Goal: Task Accomplishment & Management: Complete application form

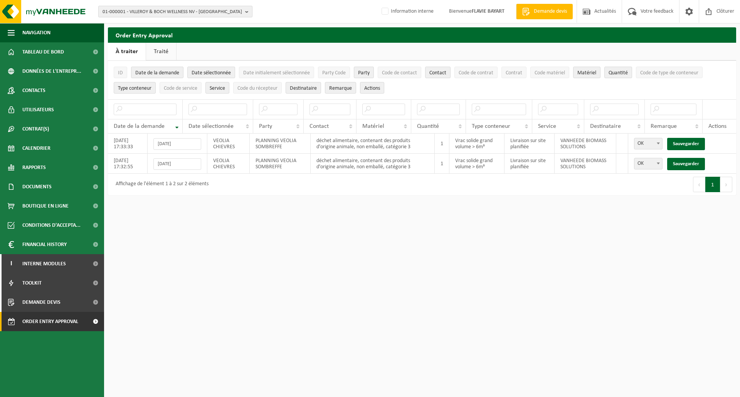
click at [244, 9] on button "01-000001 - VILLEROY & BOCH WELLNESS NV - ROESELARE" at bounding box center [175, 12] width 154 height 12
click at [122, 23] on input "text" at bounding box center [175, 24] width 150 height 10
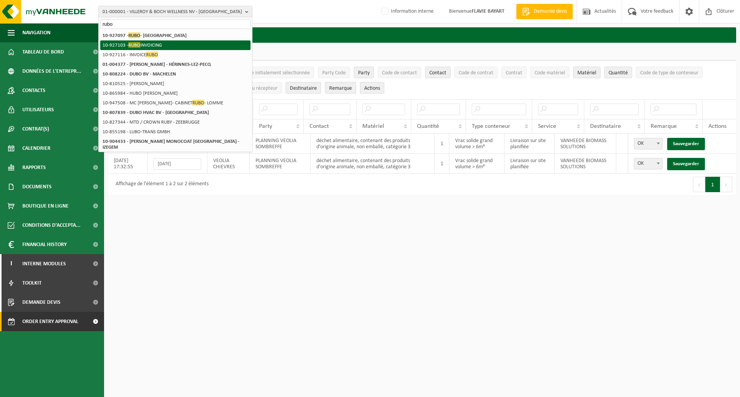
type input "rubo"
click at [153, 43] on li "10-927103 - RUBO INVOICING" at bounding box center [175, 45] width 150 height 10
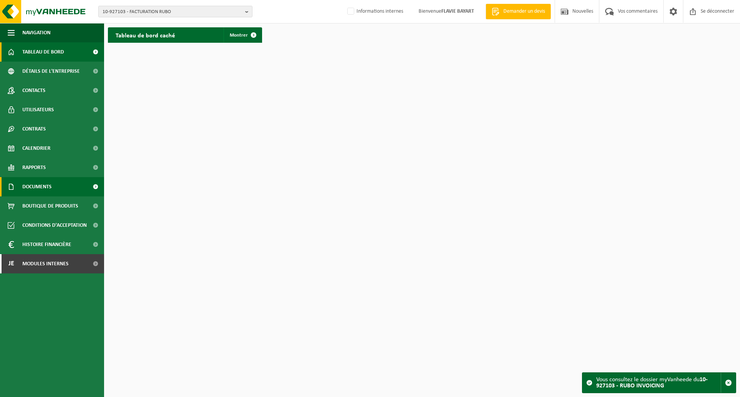
click at [60, 182] on link "Documents" at bounding box center [52, 186] width 104 height 19
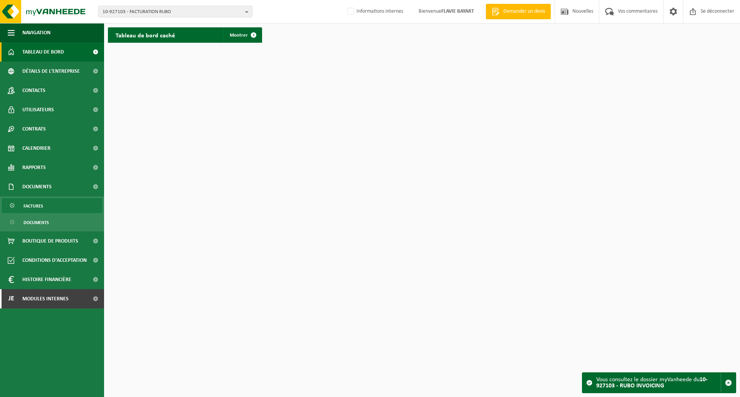
click at [58, 202] on link "Factures" at bounding box center [52, 205] width 100 height 15
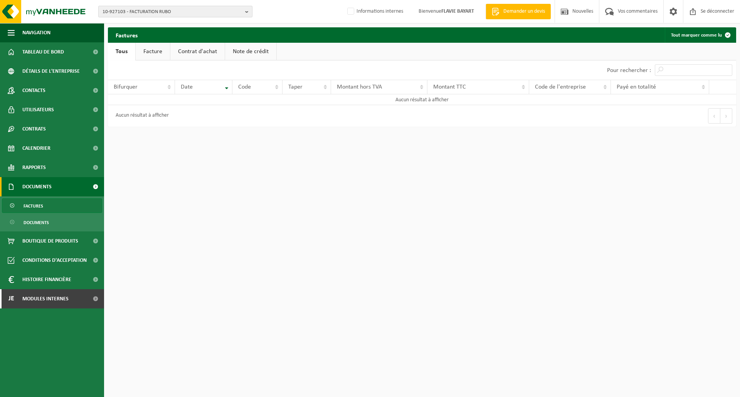
click at [245, 13] on b "button" at bounding box center [248, 11] width 7 height 11
click at [135, 28] on input "text" at bounding box center [175, 24] width 150 height 10
click at [132, 24] on input "text" at bounding box center [175, 24] width 150 height 10
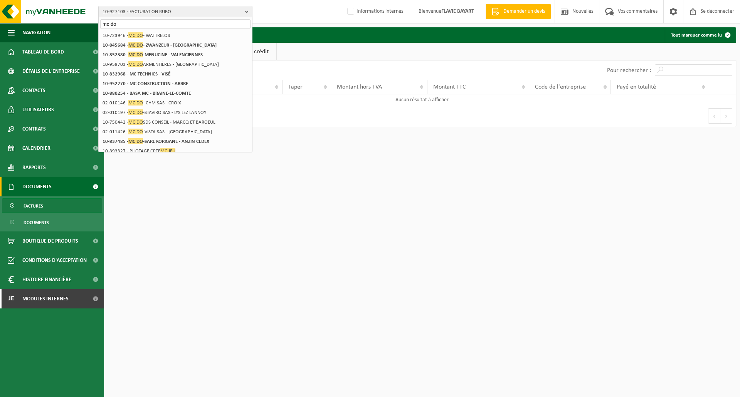
type input "mc do"
drag, startPoint x: 129, startPoint y: 24, endPoint x: 76, endPoint y: 24, distance: 52.4
click at [76, 24] on div "10-927103 - FACTURATION RUBO mc do 10-927103 - FACTURATION RUBO 10-723946 - MC …" at bounding box center [370, 67] width 740 height 134
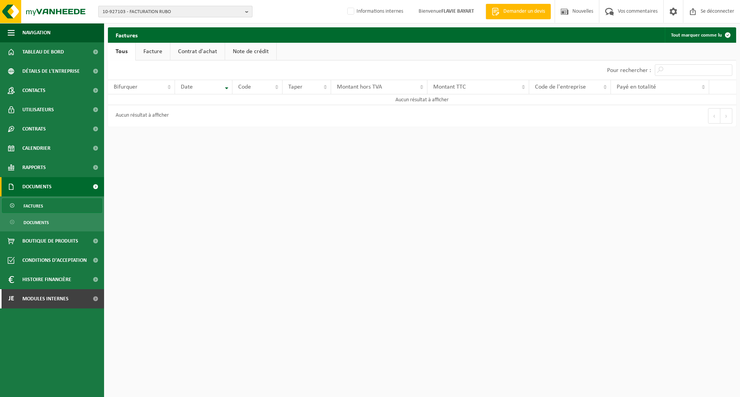
click at [245, 11] on b "button" at bounding box center [248, 11] width 7 height 11
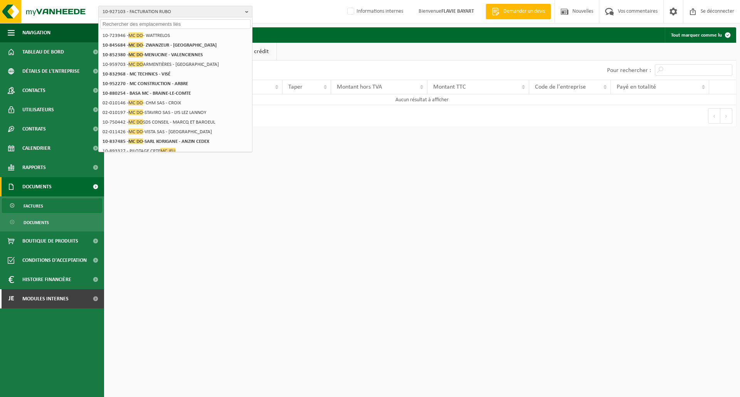
click at [123, 24] on input "text" at bounding box center [175, 24] width 150 height 10
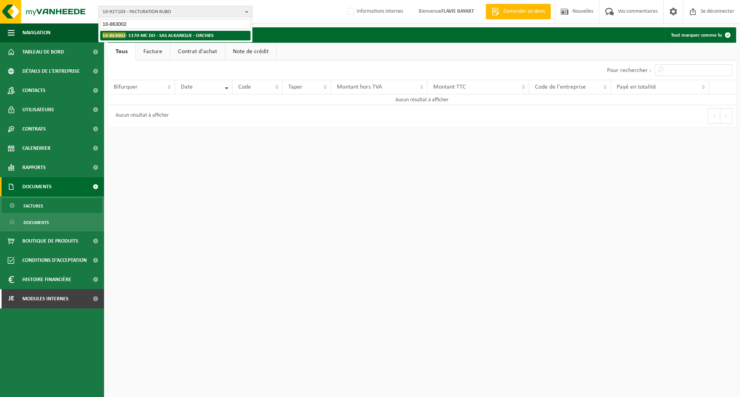
type input "10-863002"
click at [171, 32] on li "10-863002 - 1170-MC DO - SAS ALKARIQUE - ORCHIES" at bounding box center [175, 36] width 150 height 10
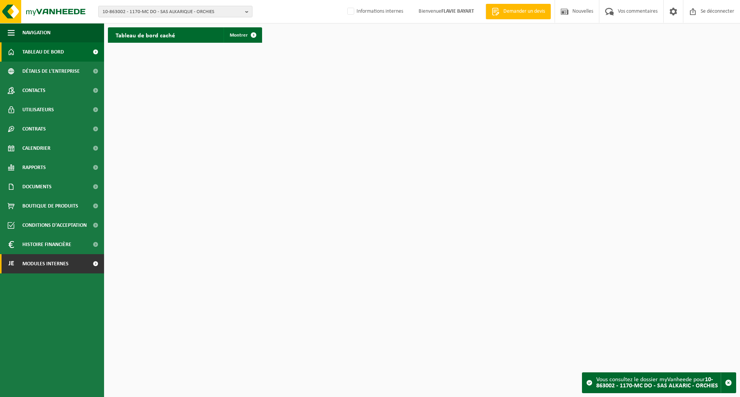
click at [65, 266] on font "Modules internes" at bounding box center [45, 264] width 46 height 6
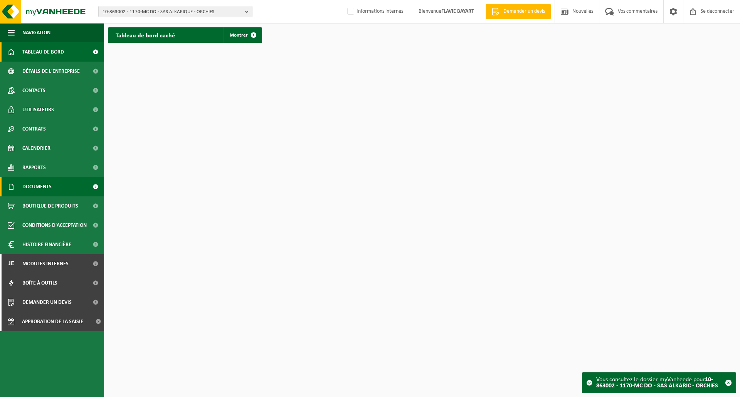
click at [61, 192] on link "Documents" at bounding box center [52, 186] width 104 height 19
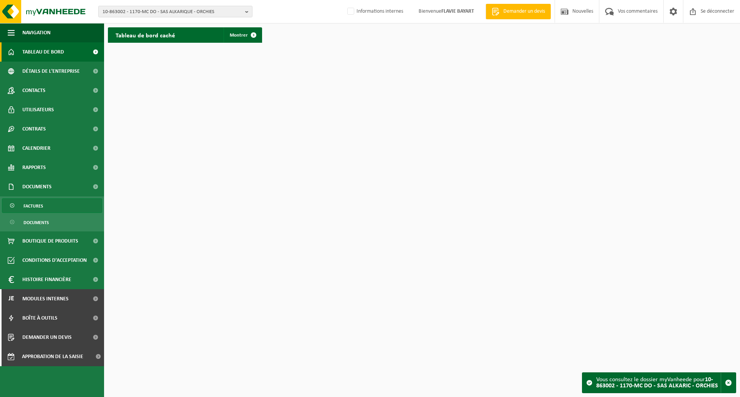
click at [49, 206] on link "Factures" at bounding box center [52, 205] width 100 height 15
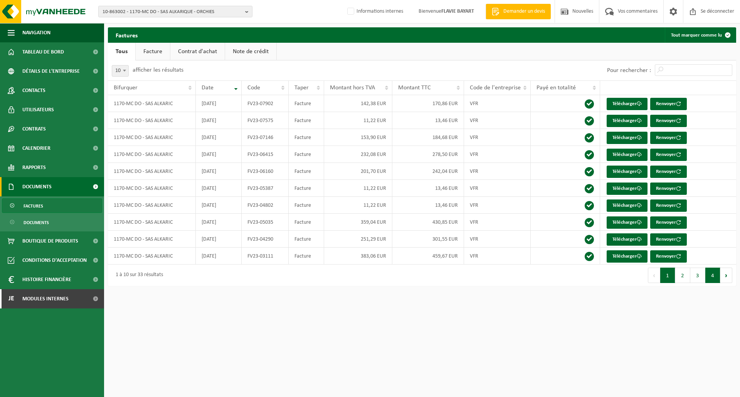
click at [714, 279] on button "4" at bounding box center [712, 275] width 15 height 15
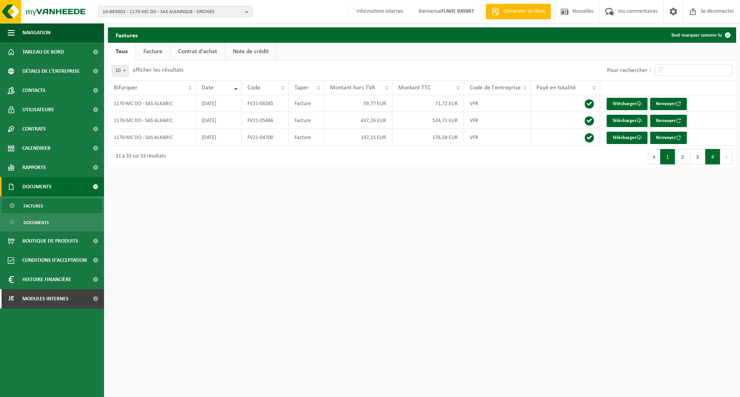
click at [669, 162] on button "1" at bounding box center [667, 156] width 15 height 15
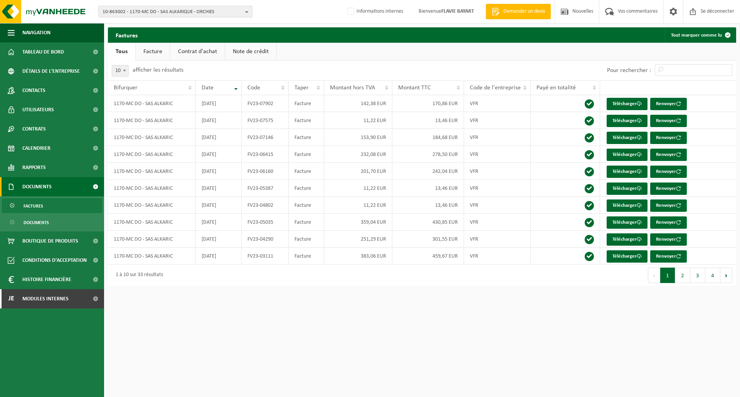
click at [241, 12] on span "10-863002 - 1170-MC DO - SAS ALKARIQUE - ORCHIES" at bounding box center [171, 12] width 139 height 12
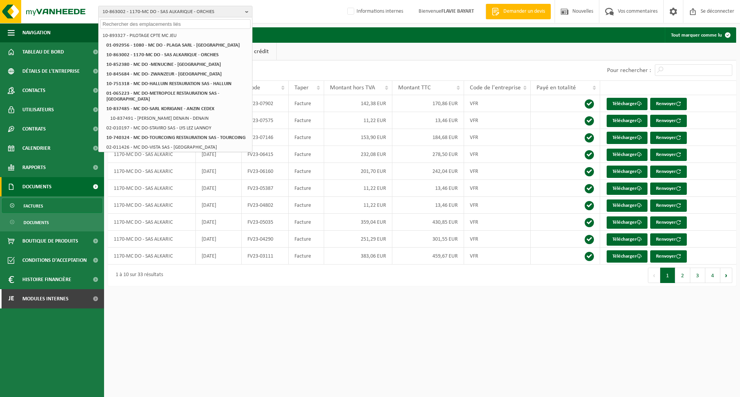
click at [113, 25] on input "text" at bounding box center [175, 24] width 150 height 10
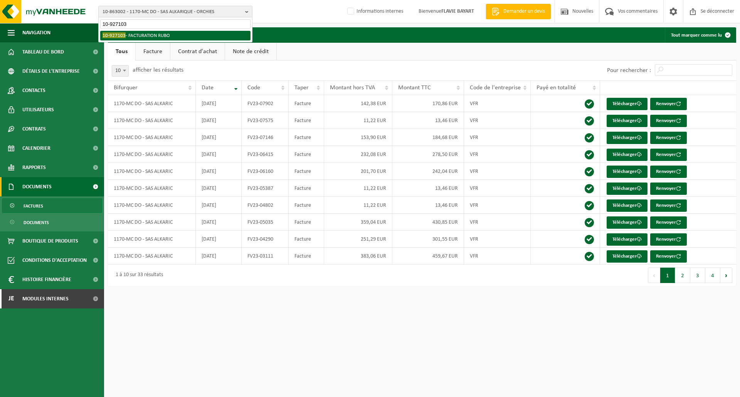
type input "10-927103"
click at [123, 39] on li "10-927103 - FACTURATION RUBO" at bounding box center [175, 36] width 150 height 10
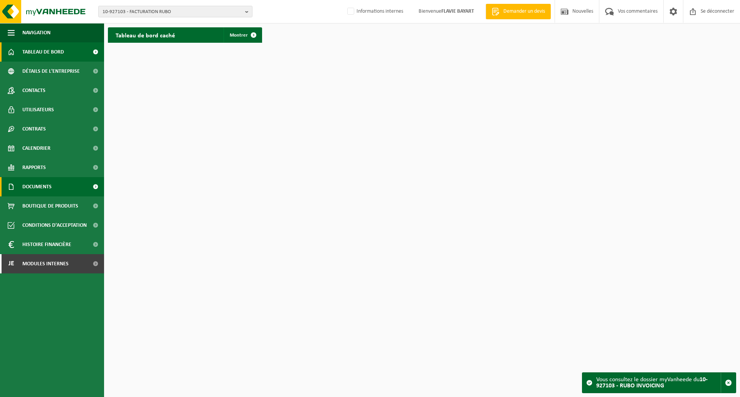
click at [57, 195] on link "Documents" at bounding box center [52, 186] width 104 height 19
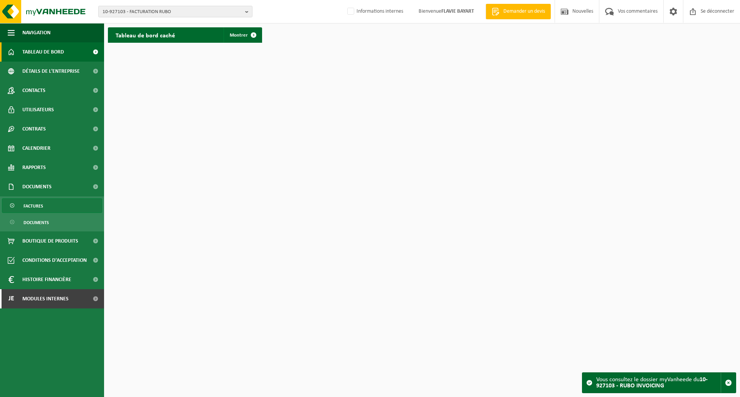
click at [49, 204] on link "Factures" at bounding box center [52, 205] width 100 height 15
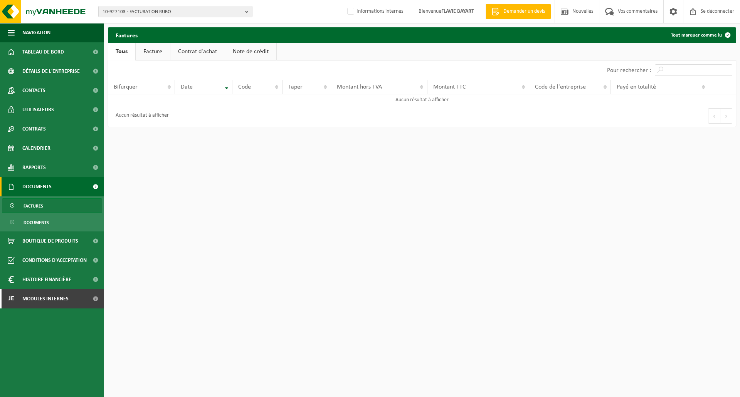
click at [153, 51] on font "Facture" at bounding box center [152, 52] width 19 height 6
click at [127, 51] on font "Tous" at bounding box center [121, 52] width 11 height 6
click at [247, 10] on b "button" at bounding box center [248, 11] width 7 height 11
click at [143, 25] on input "text" at bounding box center [175, 24] width 150 height 10
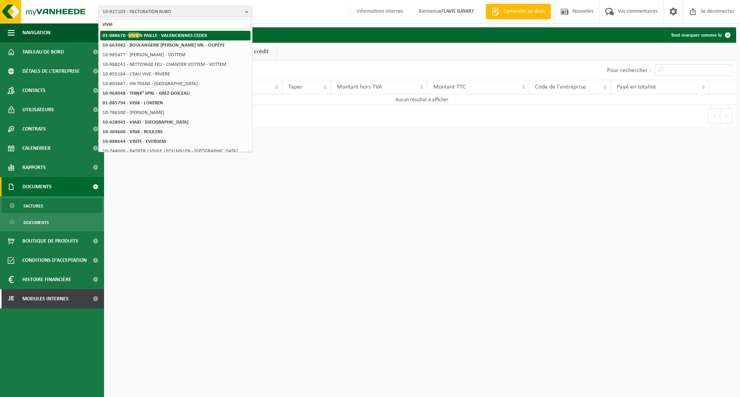
type input "vivie"
click at [158, 33] on font "N PAILLE - VALENCIENNES CEDEX" at bounding box center [173, 35] width 68 height 5
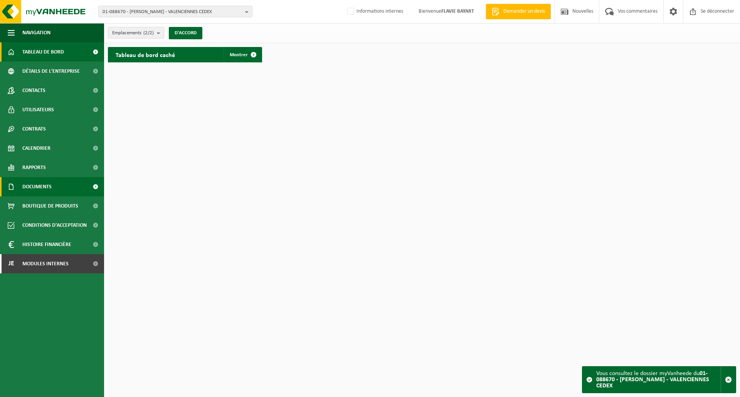
click at [70, 191] on link "Documents" at bounding box center [52, 186] width 104 height 19
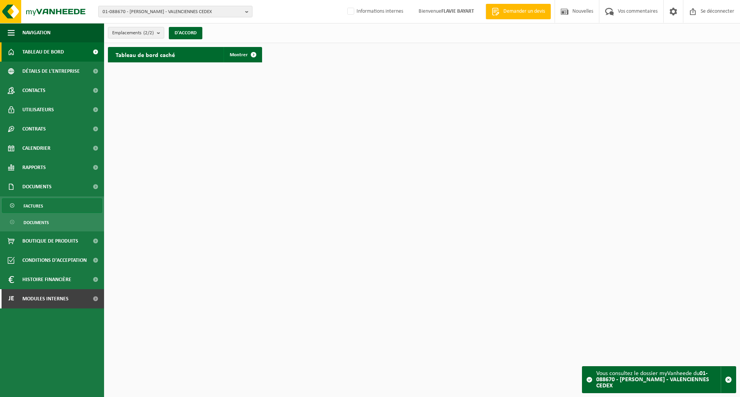
click at [63, 207] on link "Factures" at bounding box center [52, 205] width 100 height 15
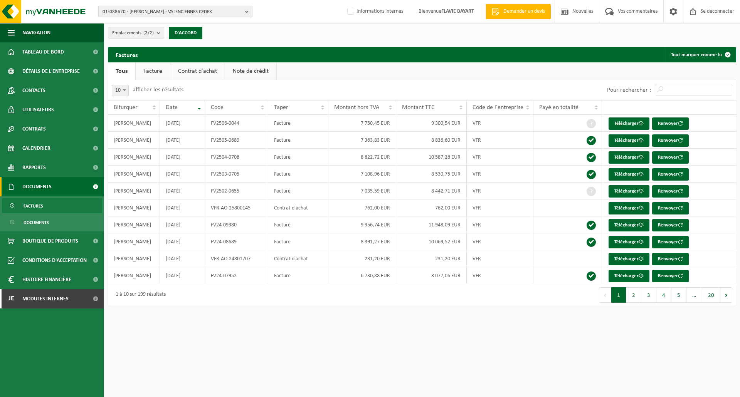
drag, startPoint x: 245, startPoint y: 12, endPoint x: 237, endPoint y: 12, distance: 7.7
click at [245, 12] on button "01-088670 - [PERSON_NAME] - VALENCIENNES CEDEX" at bounding box center [175, 12] width 154 height 12
click at [156, 25] on input "text" at bounding box center [175, 24] width 150 height 10
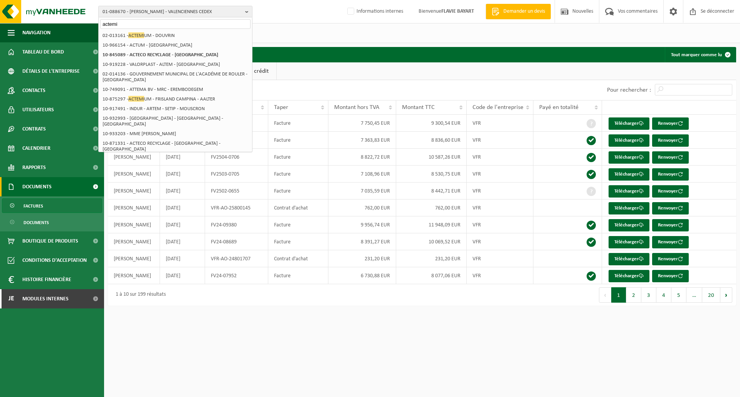
drag, startPoint x: 125, startPoint y: 23, endPoint x: 100, endPoint y: 24, distance: 25.1
click at [100, 24] on input "actemi" at bounding box center [175, 24] width 150 height 10
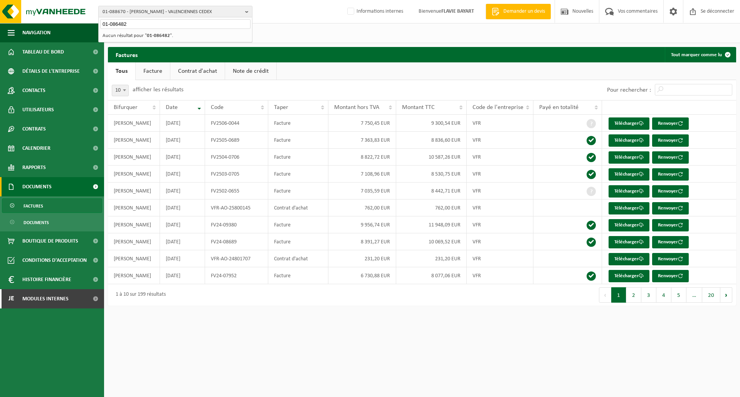
type input "01-086482"
click at [162, 37] on font "01-086482" at bounding box center [158, 35] width 23 height 5
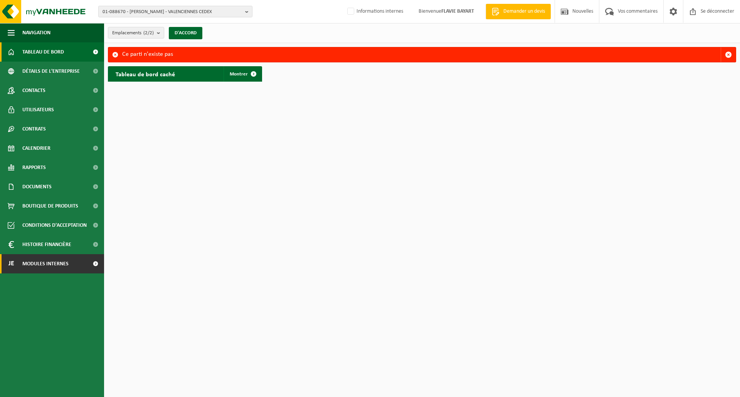
click at [68, 269] on span "Modules internes" at bounding box center [45, 263] width 46 height 19
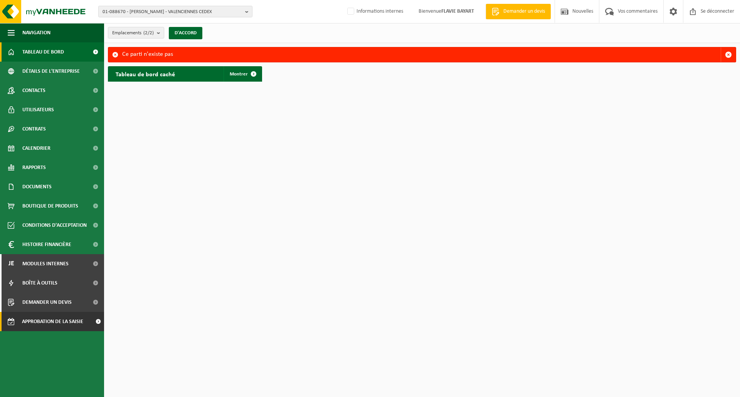
click at [69, 321] on font "Approbation de la saisie des commandes" at bounding box center [52, 332] width 61 height 26
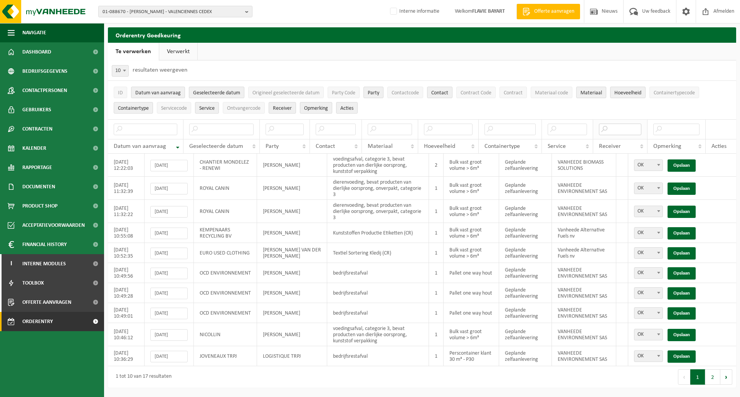
click at [610, 133] on input "text" at bounding box center [620, 130] width 42 height 12
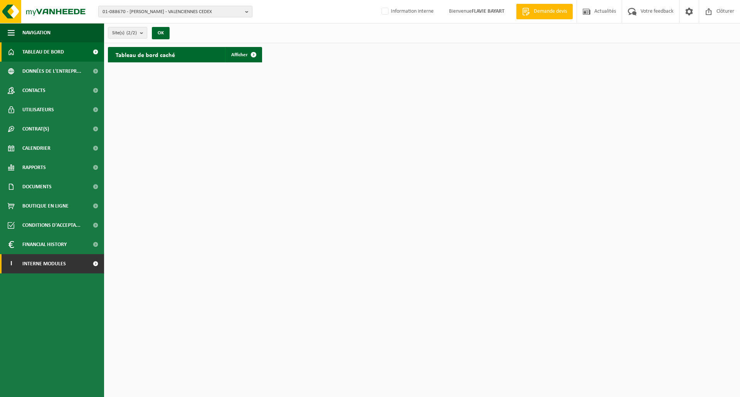
click at [69, 260] on link "I Interne modules" at bounding box center [52, 263] width 104 height 19
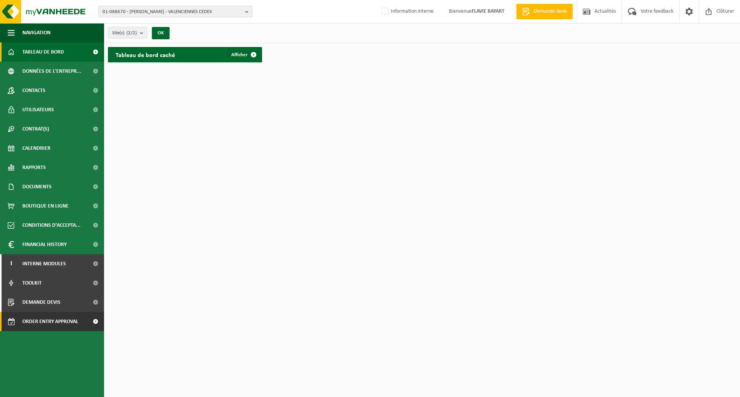
click at [62, 321] on span "Order entry approval" at bounding box center [50, 321] width 56 height 19
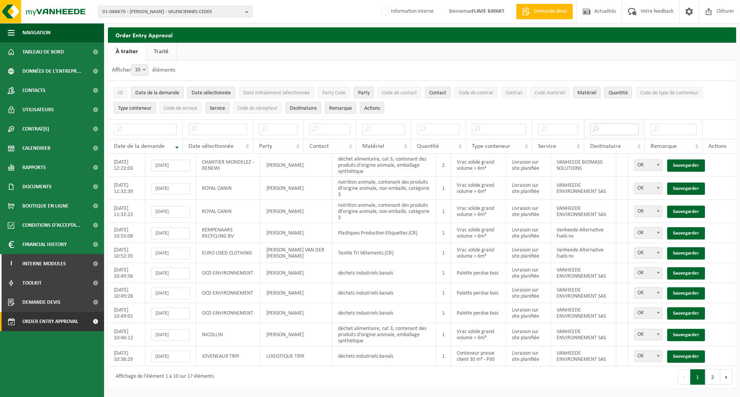
click at [611, 126] on input "text" at bounding box center [614, 130] width 49 height 12
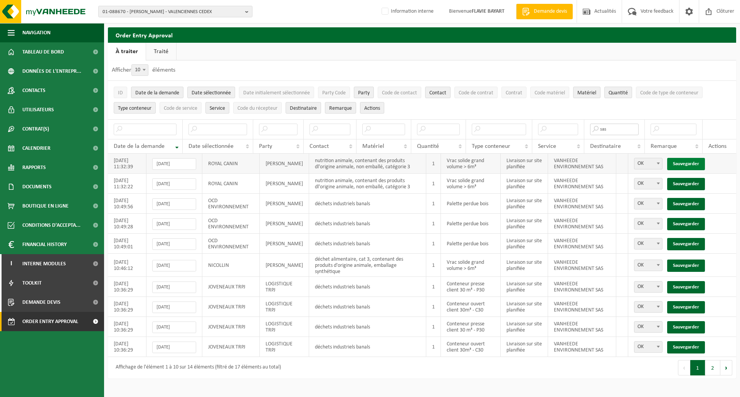
type input "sas"
click at [687, 166] on link "Sauvegarder" at bounding box center [686, 164] width 38 height 12
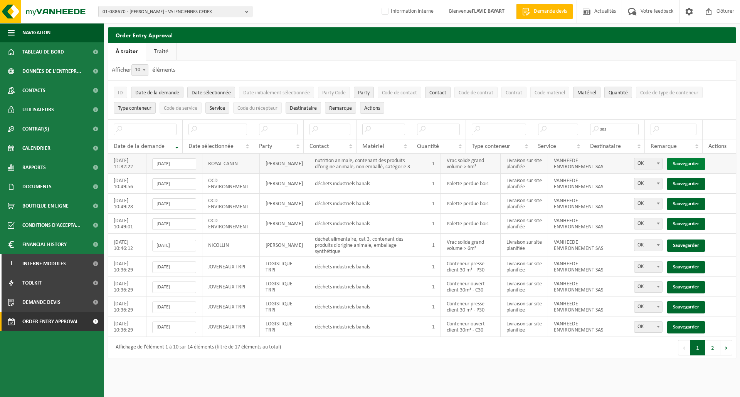
click at [687, 161] on link "Sauvegarder" at bounding box center [686, 164] width 38 height 12
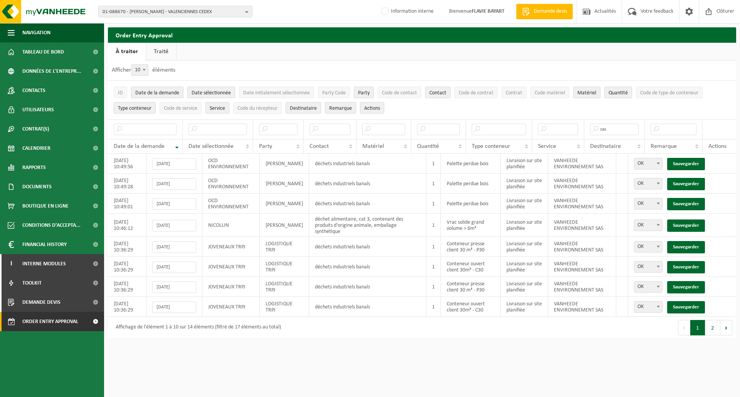
click at [687, 161] on link "Sauvegarder" at bounding box center [686, 164] width 38 height 12
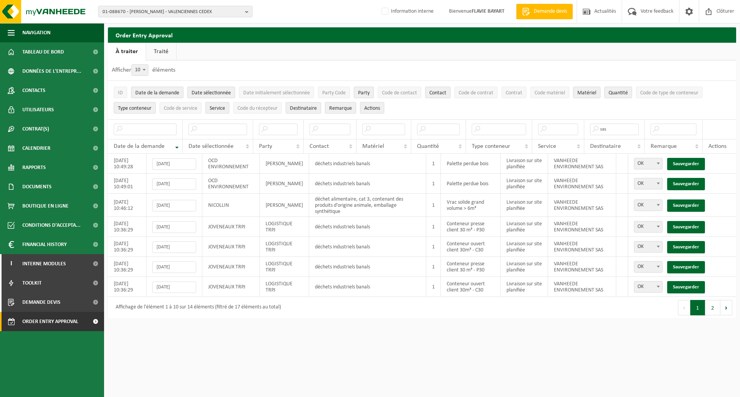
click at [687, 161] on link "Sauvegarder" at bounding box center [686, 164] width 38 height 12
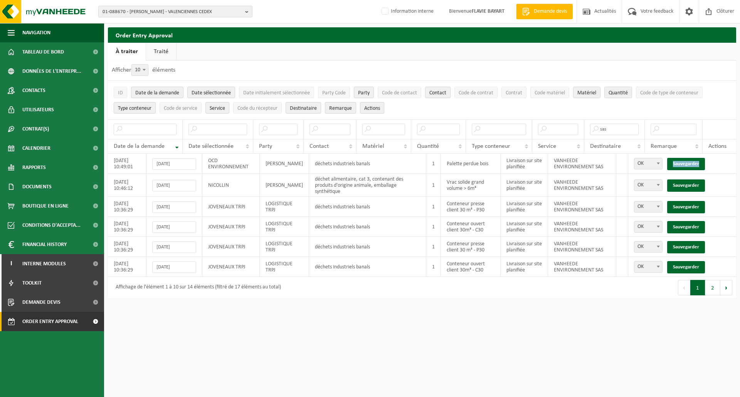
click at [687, 161] on link "Sauvegarder" at bounding box center [686, 164] width 38 height 12
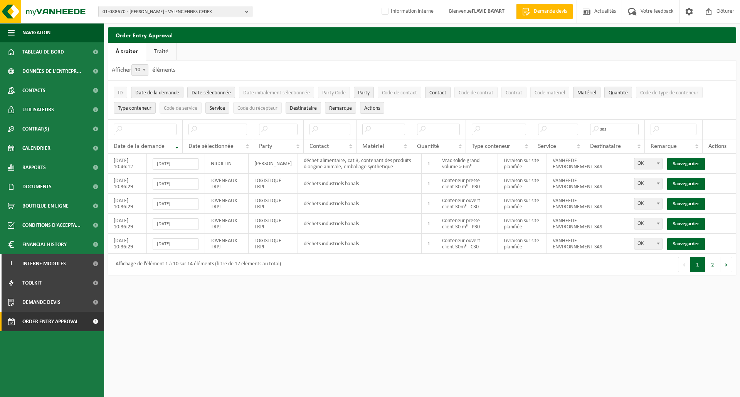
click at [687, 161] on link "Sauvegarder" at bounding box center [686, 164] width 38 height 12
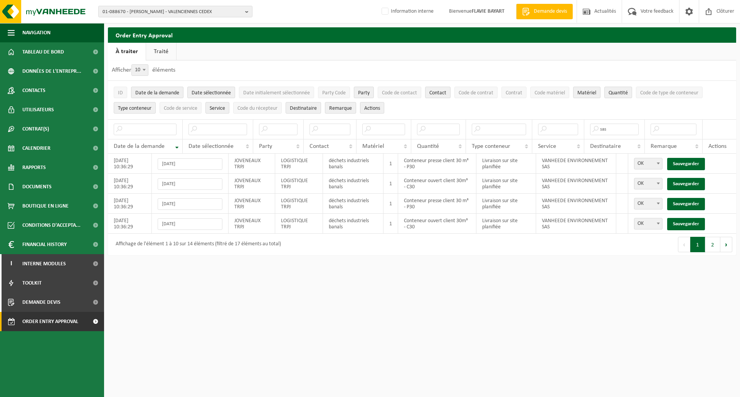
click at [687, 161] on link "Sauvegarder" at bounding box center [686, 164] width 38 height 12
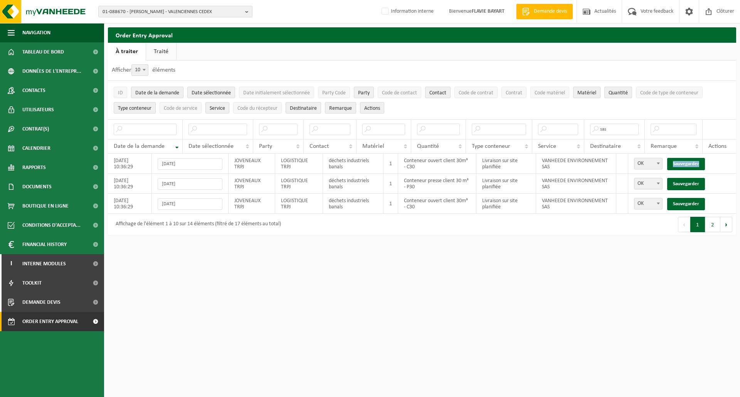
click at [687, 161] on link "Sauvegarder" at bounding box center [686, 164] width 38 height 12
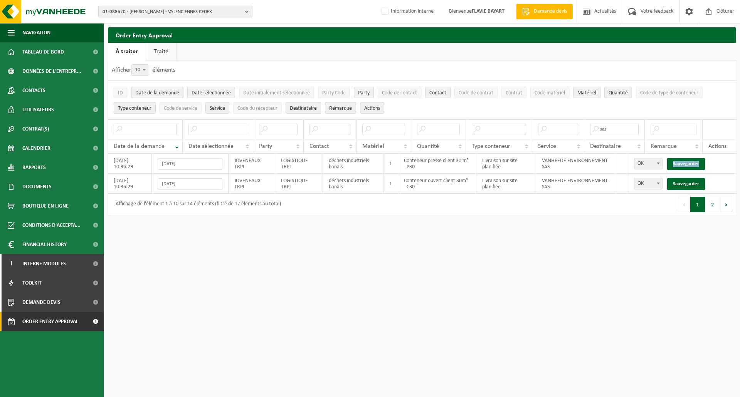
click at [687, 161] on link "Sauvegarder" at bounding box center [686, 164] width 38 height 12
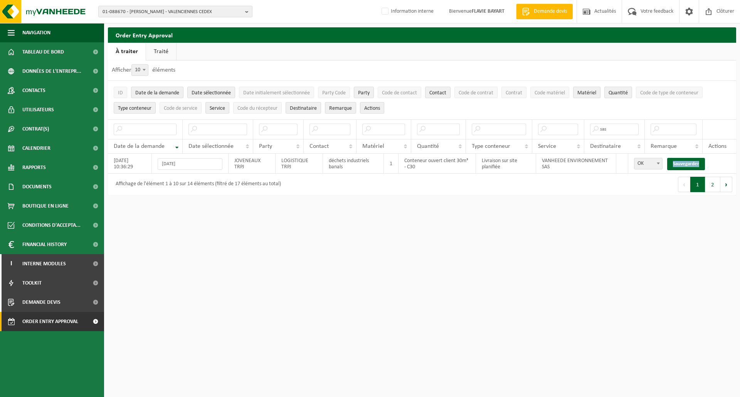
click at [687, 161] on link "Sauvegarder" at bounding box center [686, 164] width 38 height 12
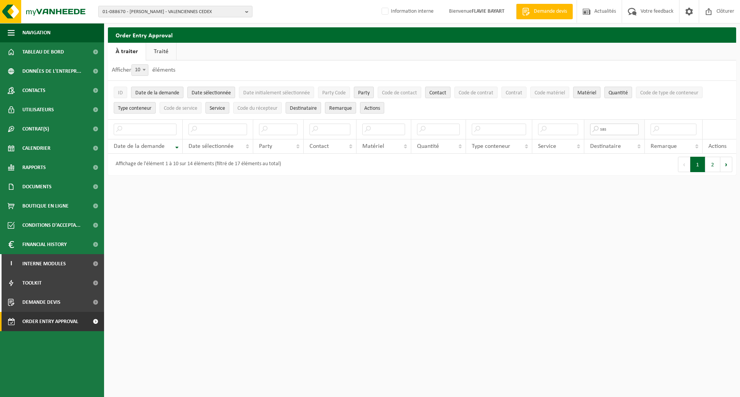
click at [626, 129] on input "sas" at bounding box center [614, 130] width 49 height 12
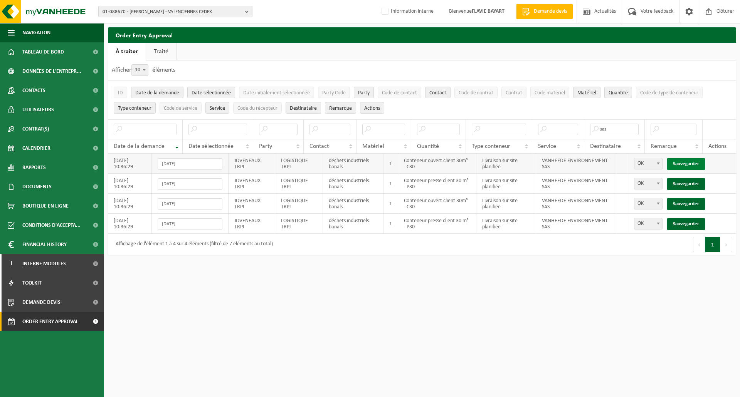
click at [684, 164] on link "Sauvegarder" at bounding box center [686, 164] width 38 height 12
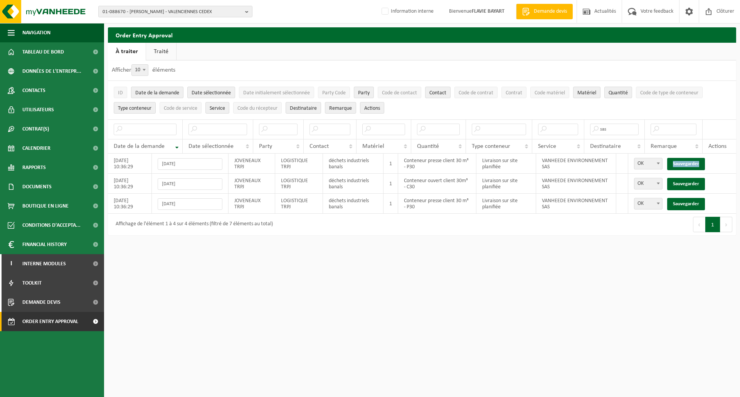
click at [684, 164] on link "Sauvegarder" at bounding box center [686, 164] width 38 height 12
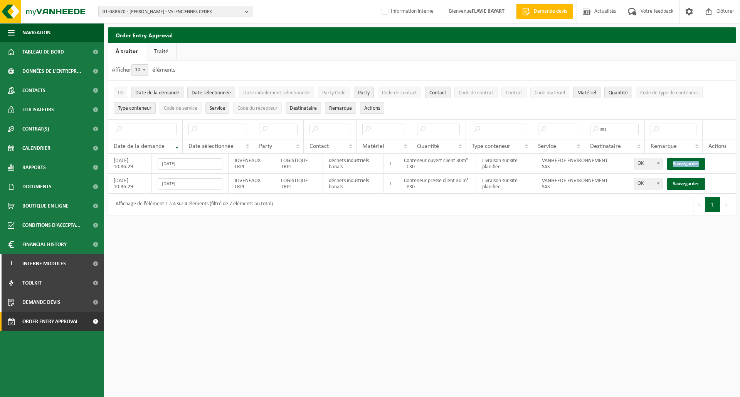
click at [684, 164] on link "Sauvegarder" at bounding box center [686, 164] width 38 height 12
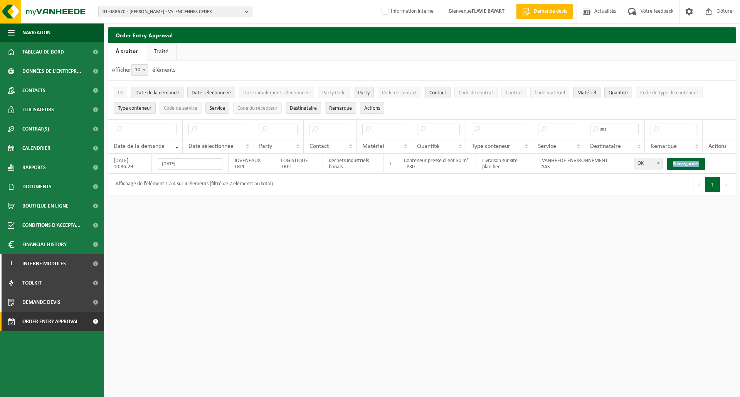
click at [684, 164] on link "Sauvegarder" at bounding box center [686, 164] width 38 height 12
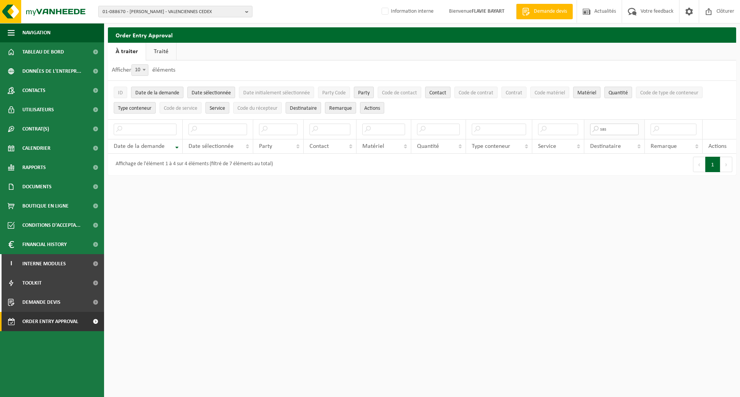
click at [629, 131] on input "sas" at bounding box center [614, 130] width 49 height 12
click at [224, 131] on input "text" at bounding box center [217, 130] width 59 height 12
